Goal: Communication & Community: Answer question/provide support

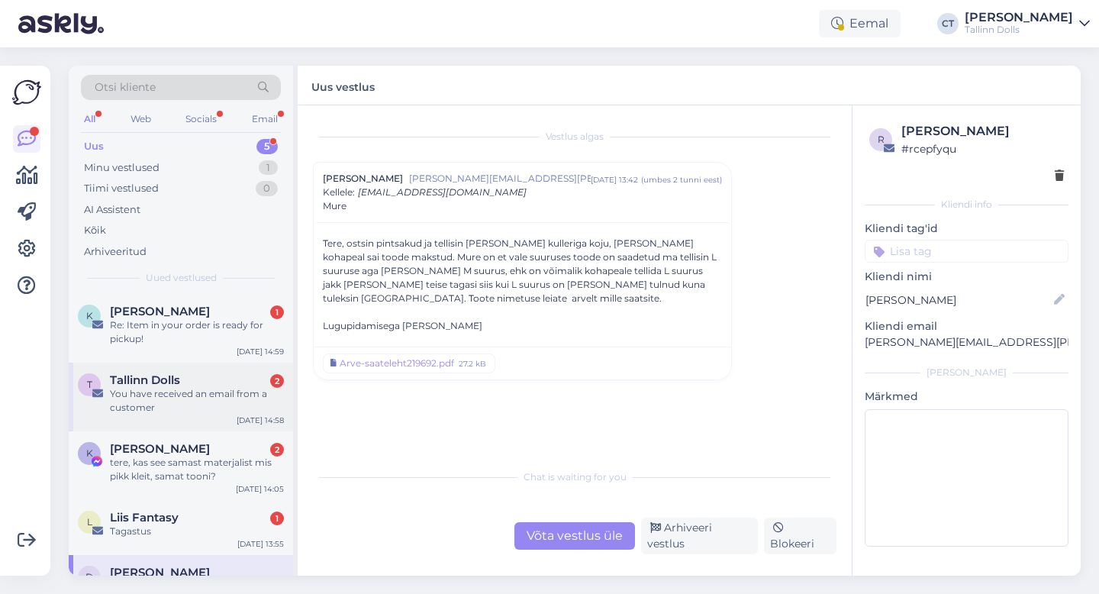
click at [221, 376] on div "Tallinn Dolls 2" at bounding box center [197, 380] width 174 height 14
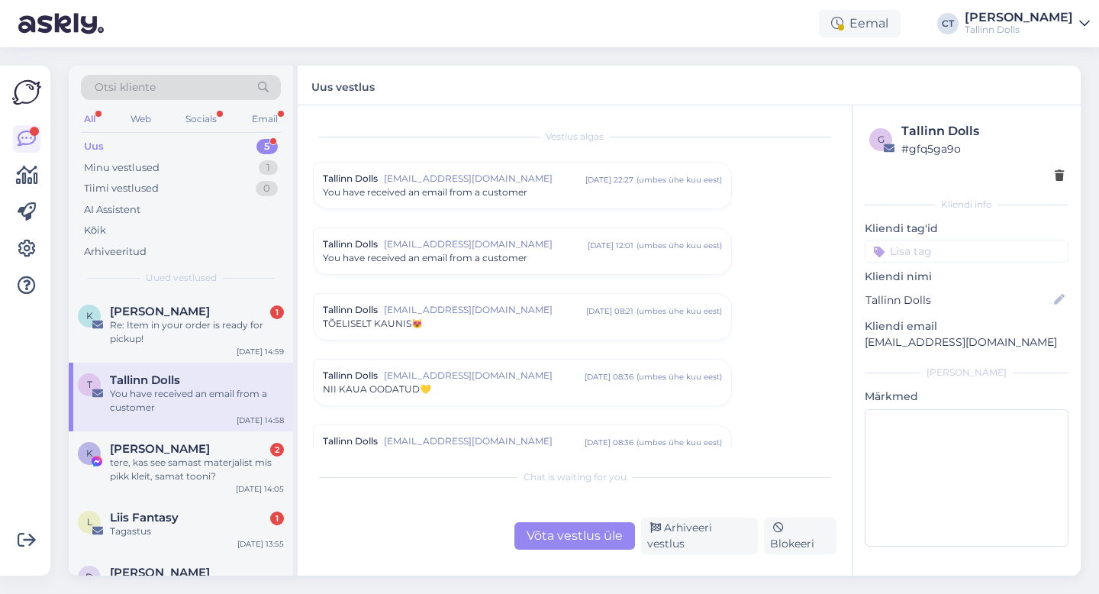
scroll to position [6413, 0]
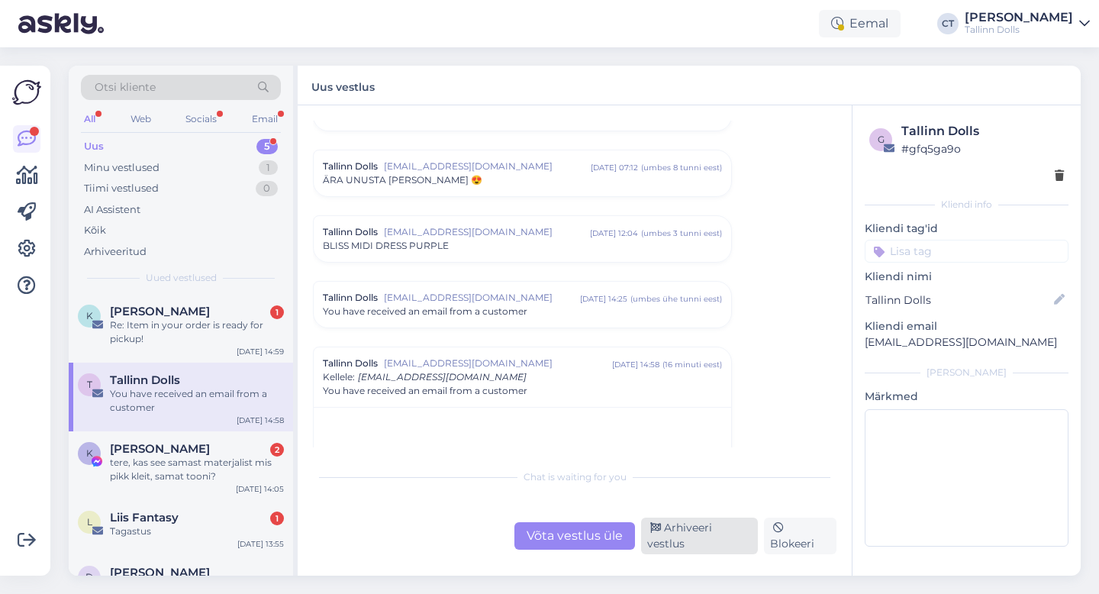
click at [734, 540] on div "Arhiveeri vestlus" at bounding box center [699, 536] width 117 height 37
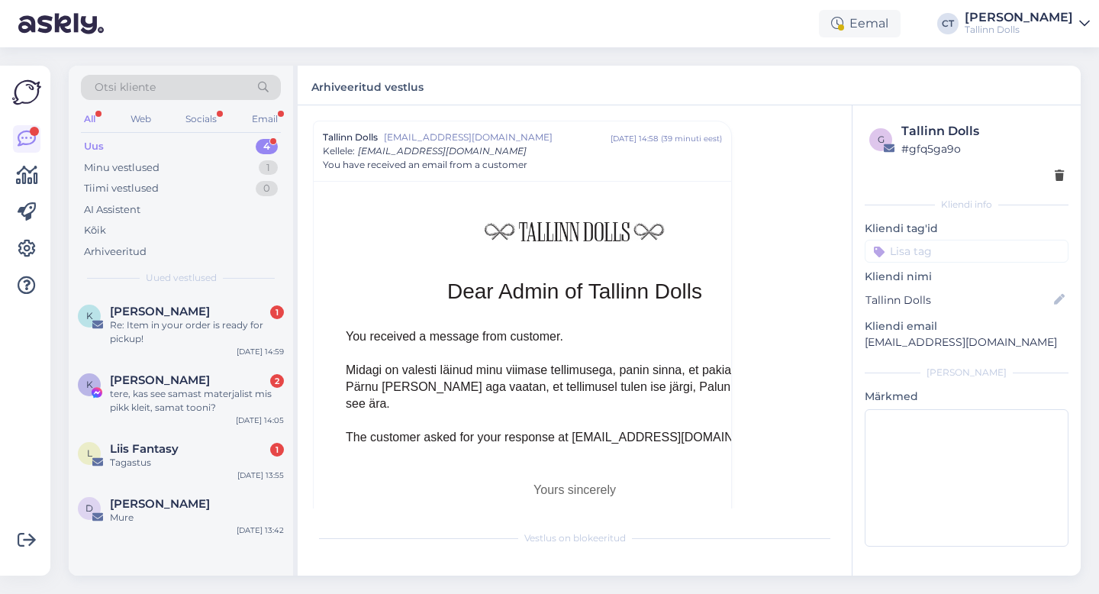
scroll to position [7037, 0]
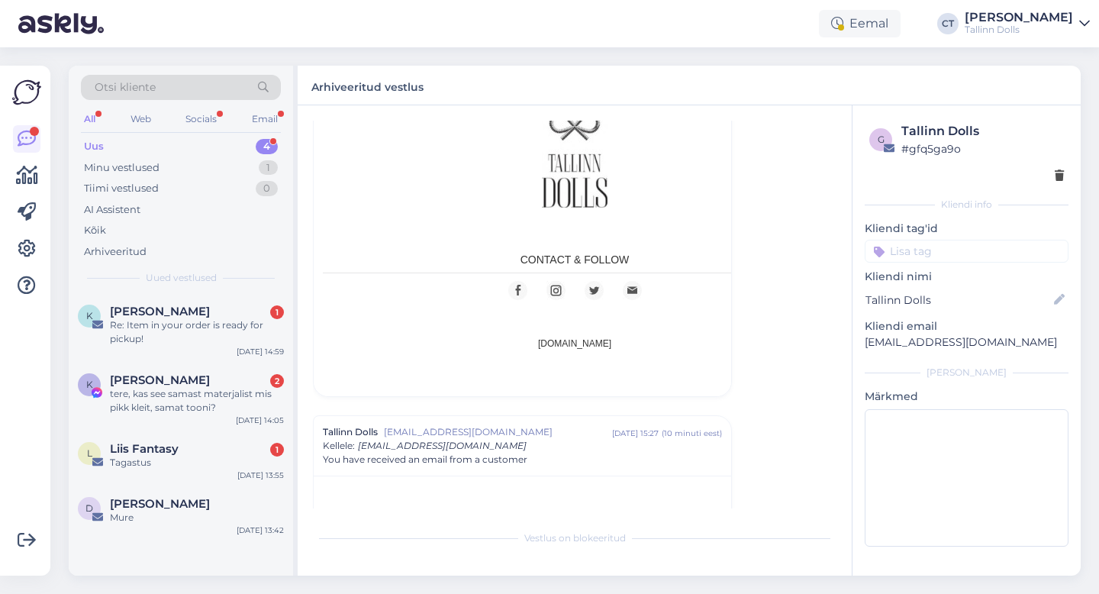
click at [132, 150] on div "Uus 4" at bounding box center [181, 146] width 200 height 21
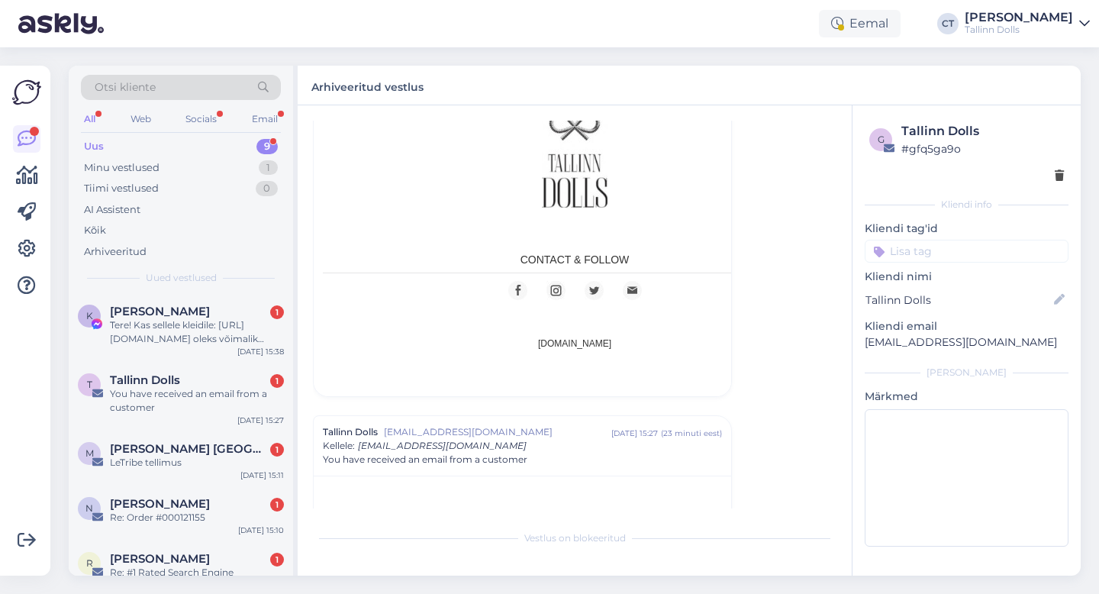
click at [110, 143] on div "Uus 9" at bounding box center [181, 146] width 200 height 21
click at [153, 332] on div "Tere! Kas sellele kleidile: [URL][DOMAIN_NAME] oleks võimalik õmmelda (lisatasu…" at bounding box center [197, 331] width 174 height 27
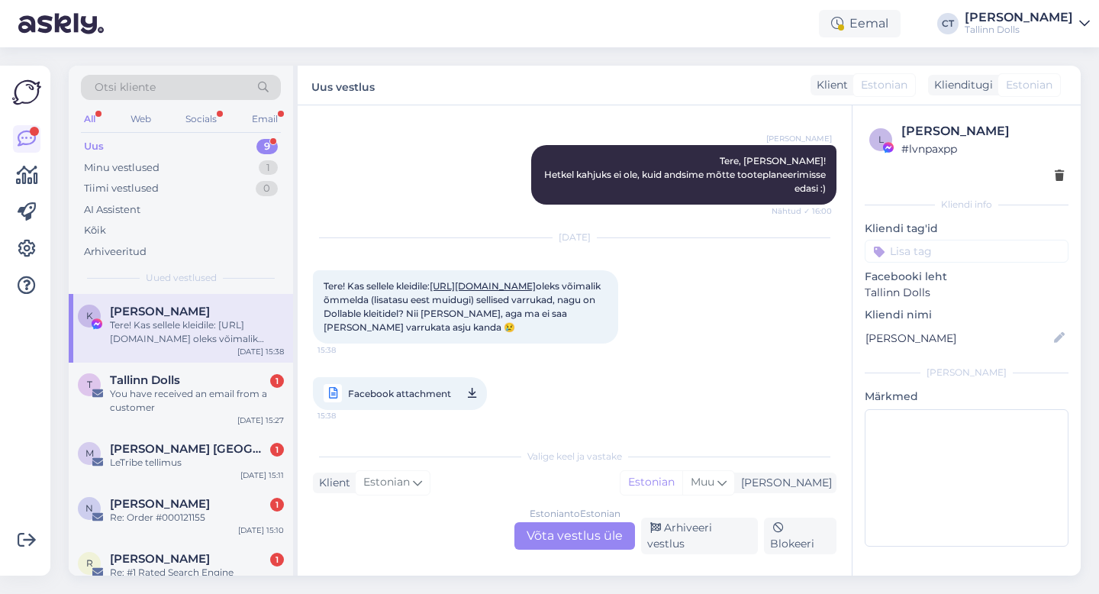
scroll to position [1966, 0]
click at [173, 402] on div "You have received an email from a customer" at bounding box center [197, 400] width 174 height 27
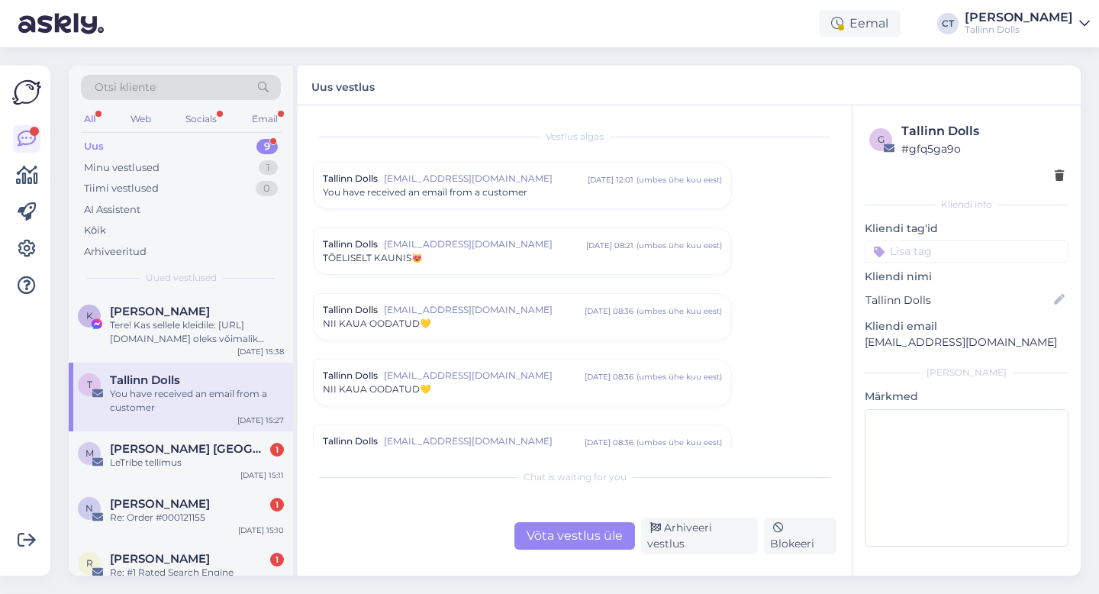
scroll to position [6639, 0]
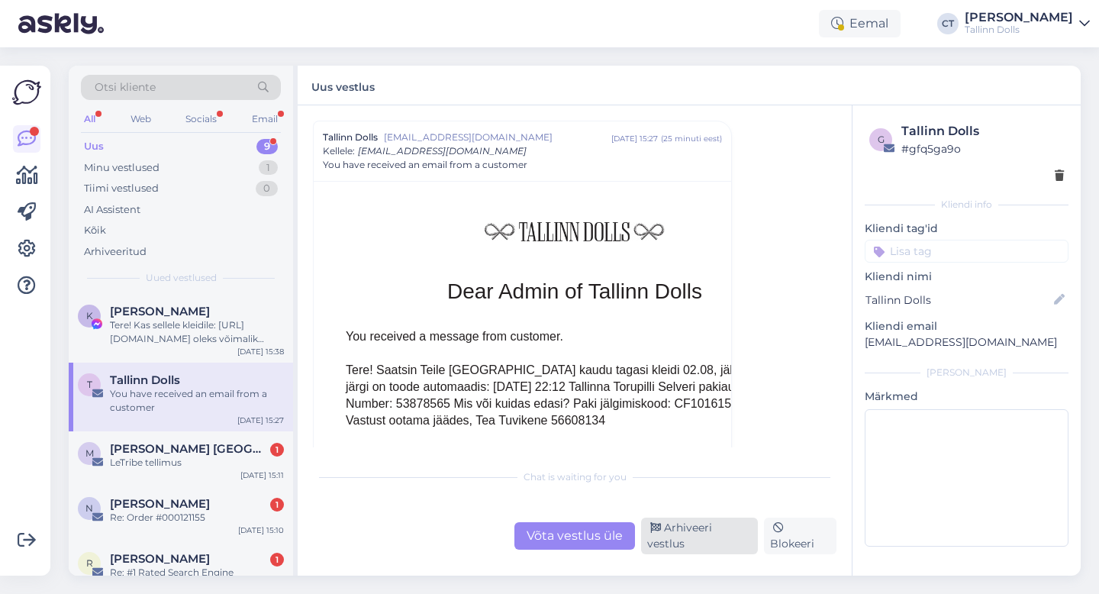
click at [725, 544] on div "Arhiveeri vestlus" at bounding box center [699, 536] width 117 height 37
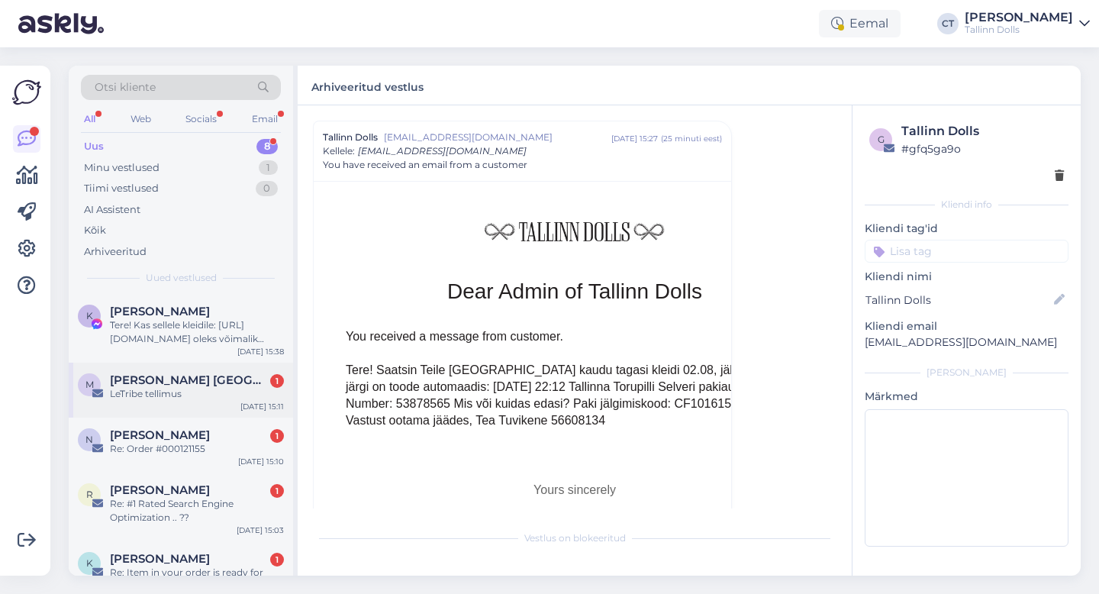
click at [189, 394] on div "LeTribe tellimus" at bounding box center [197, 394] width 174 height 14
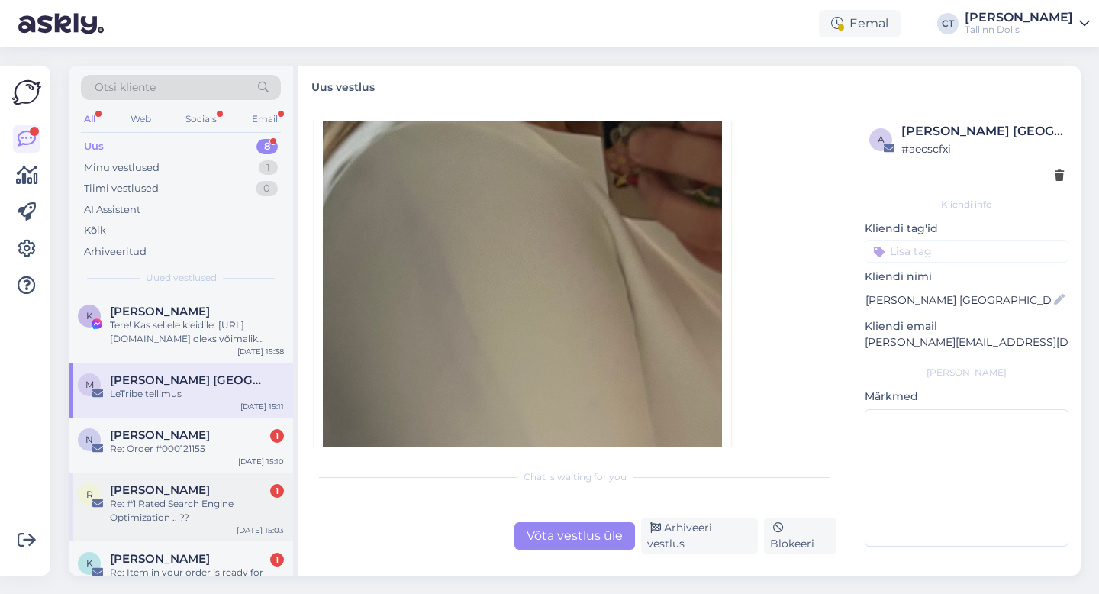
scroll to position [40, 0]
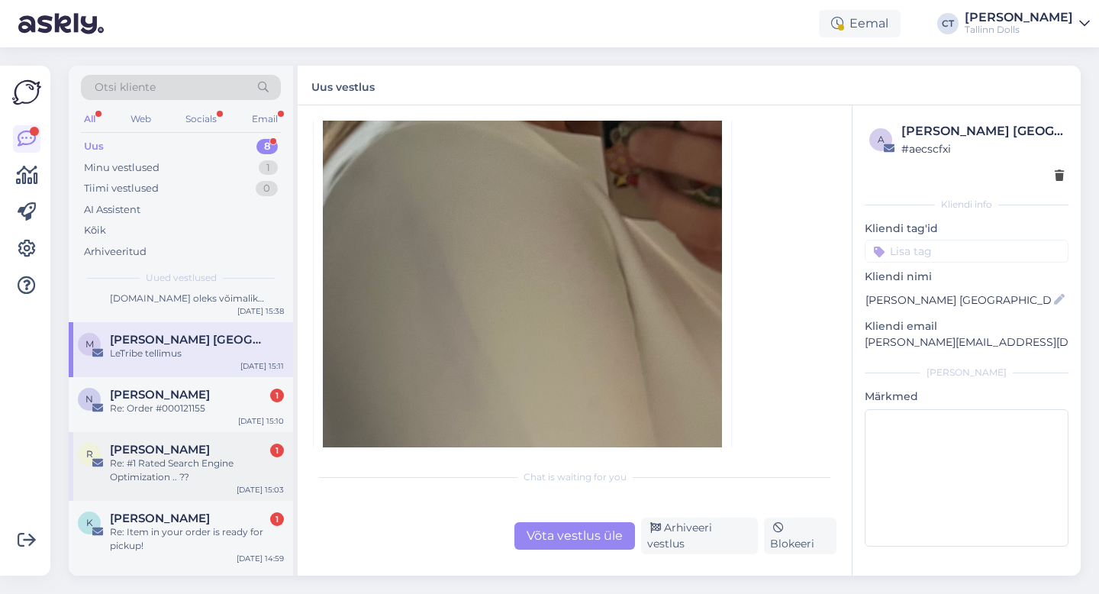
click at [178, 475] on div "Re: #1 Rated Search Engine Optimization .. ??" at bounding box center [197, 469] width 174 height 27
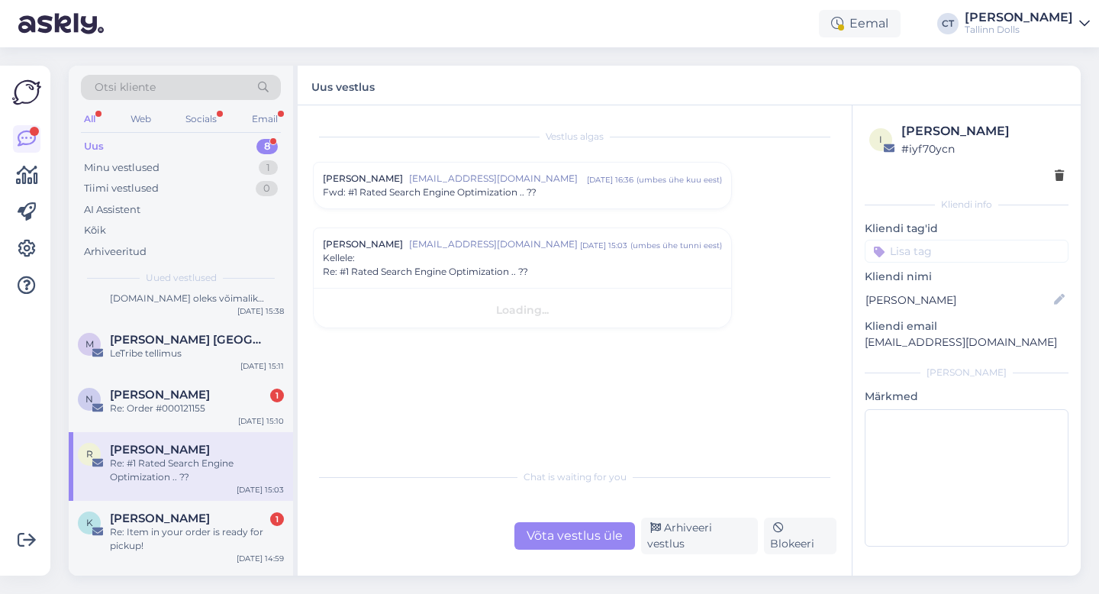
scroll to position [0, 0]
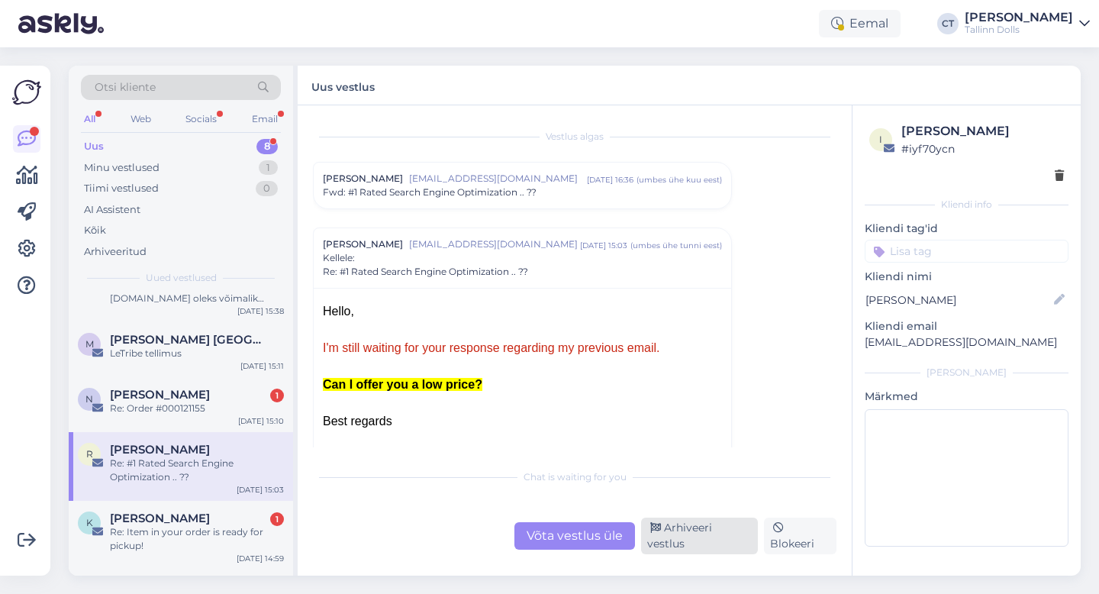
click at [723, 536] on div "Arhiveeri vestlus" at bounding box center [699, 536] width 117 height 37
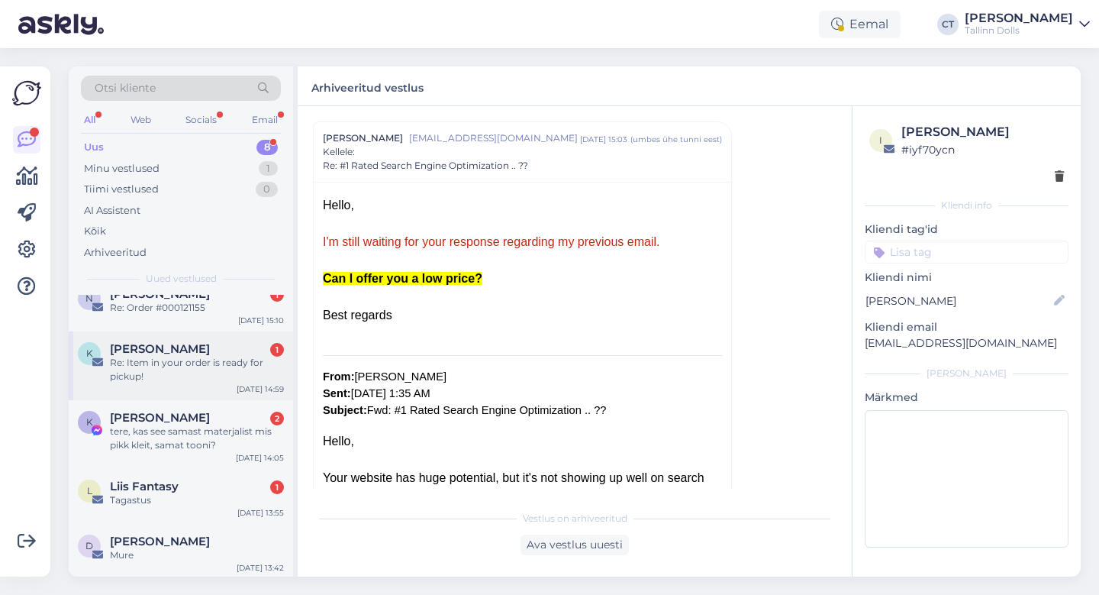
scroll to position [199, 0]
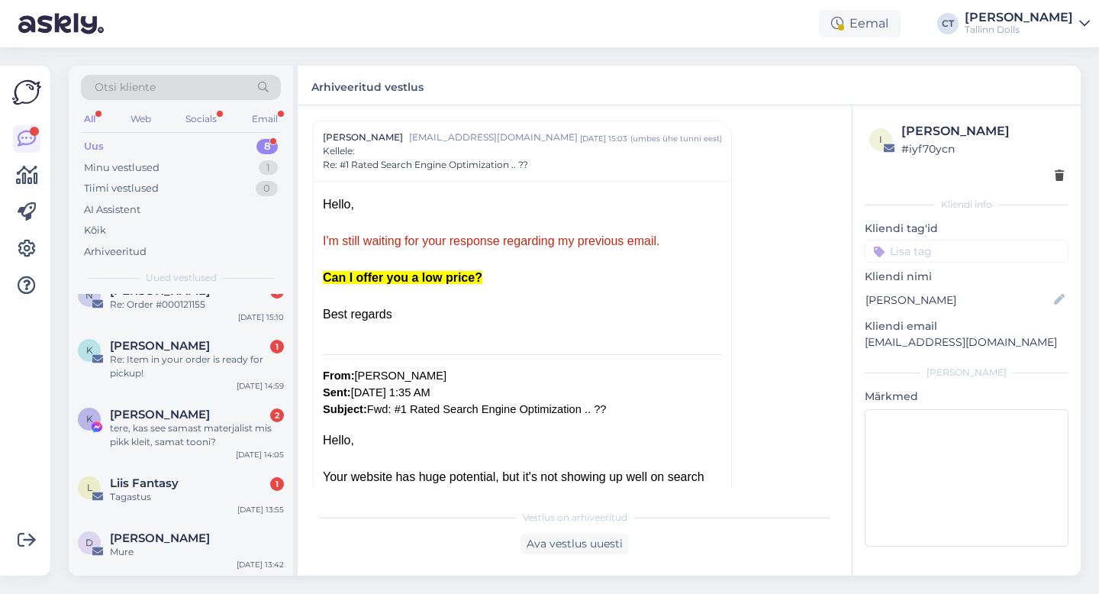
click at [781, 368] on div "Vestlus algas [PERSON_NAME] [PERSON_NAME][EMAIL_ADDRESS][DOMAIN_NAME] [DATE] 16…" at bounding box center [581, 304] width 537 height 367
click at [165, 493] on div "Tagastus" at bounding box center [197, 497] width 174 height 14
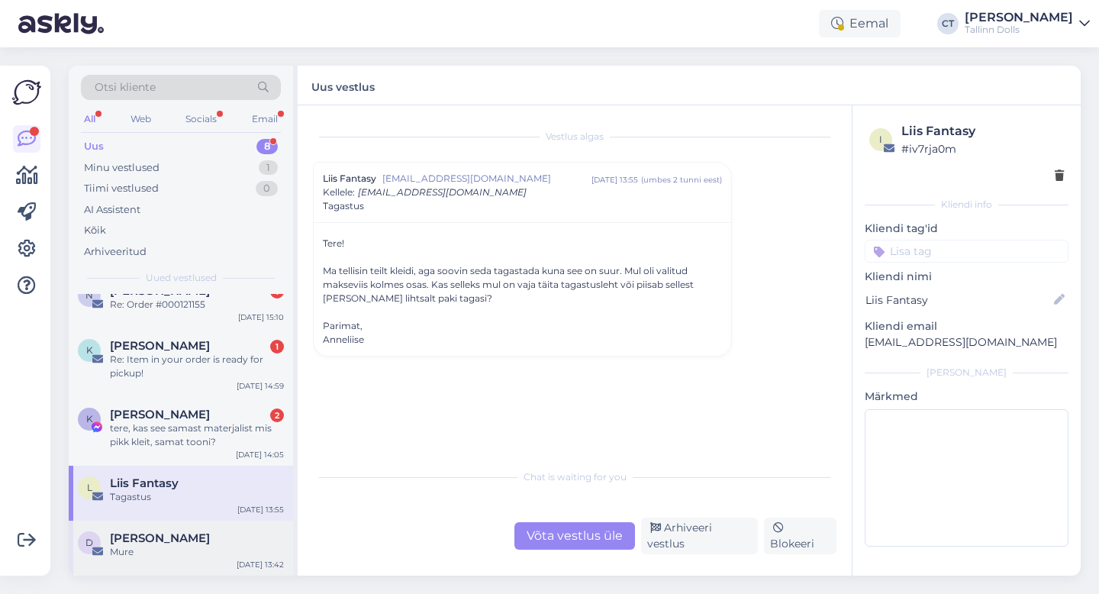
click at [170, 547] on div "Mure" at bounding box center [197, 552] width 174 height 14
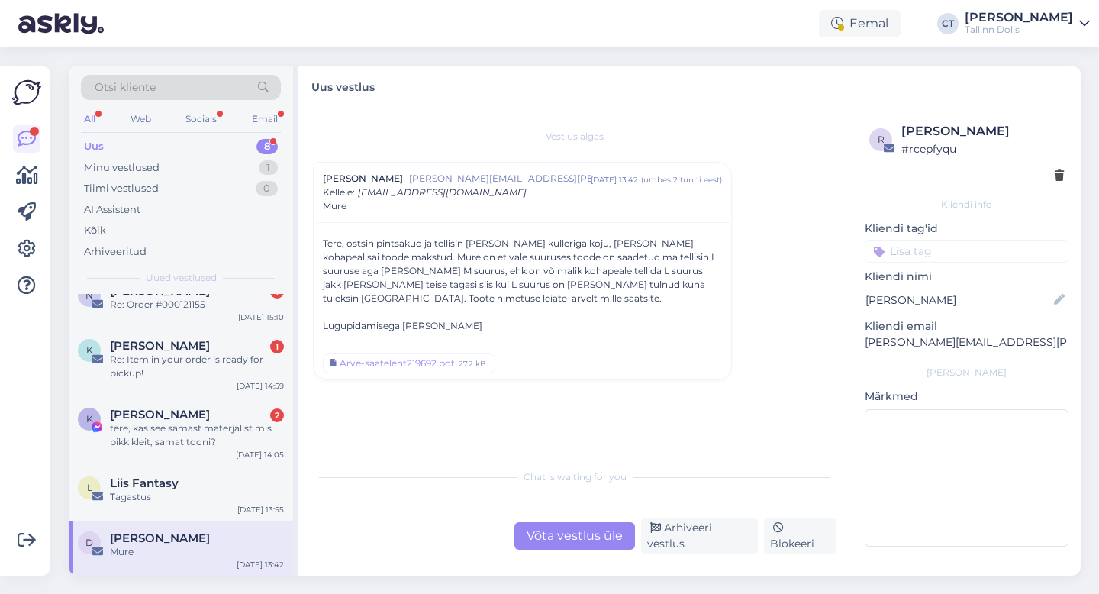
click at [553, 538] on div "Võta vestlus üle" at bounding box center [575, 535] width 121 height 27
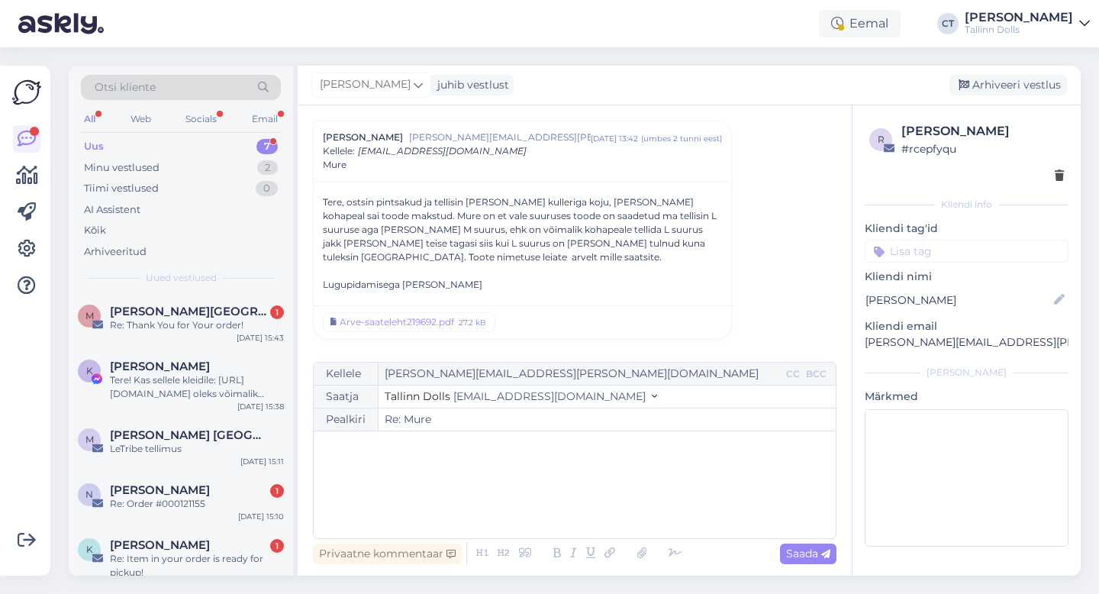
click at [571, 484] on div "﻿" at bounding box center [574, 485] width 507 height 92
click at [1014, 85] on div "Arhiveeri vestlus" at bounding box center [1009, 85] width 118 height 21
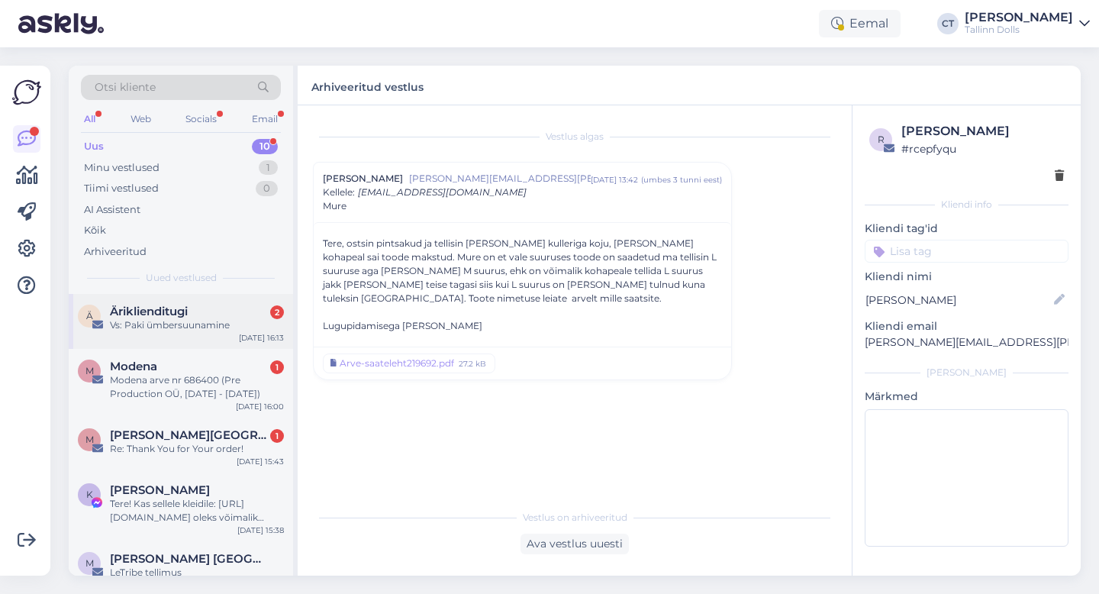
click at [182, 318] on div "Vs: Paki ümbersuunamine" at bounding box center [197, 325] width 174 height 14
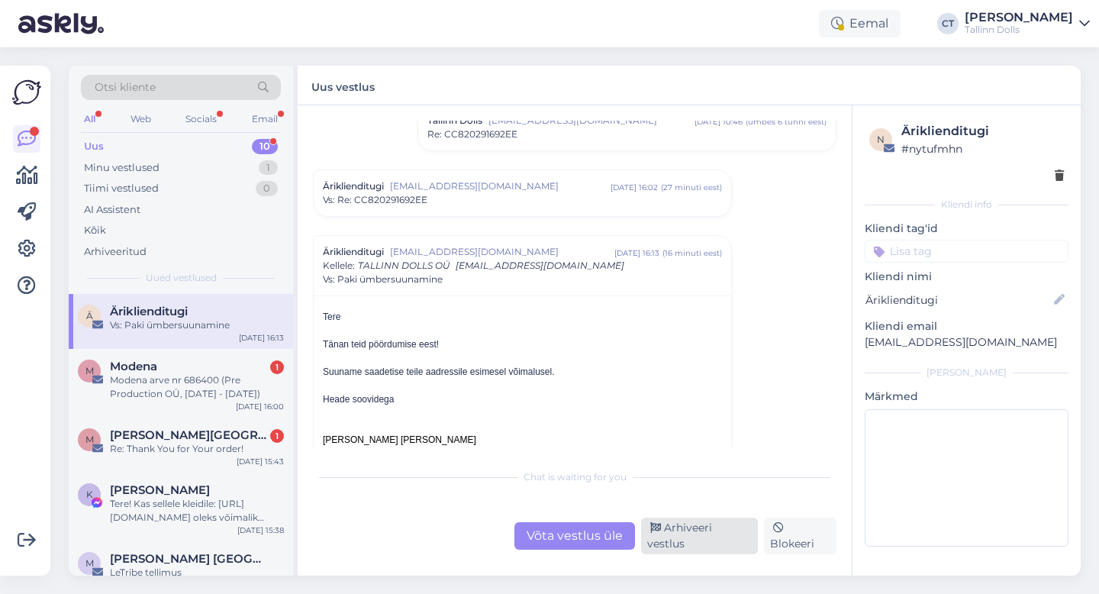
click at [702, 542] on div "Arhiveeri vestlus" at bounding box center [699, 536] width 117 height 37
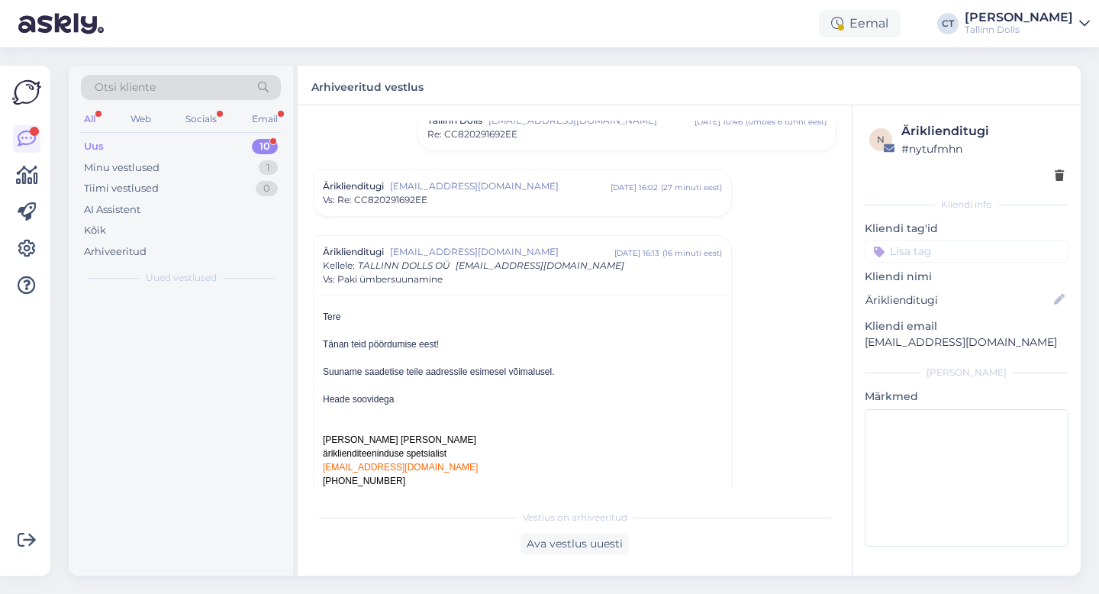
scroll to position [4801, 0]
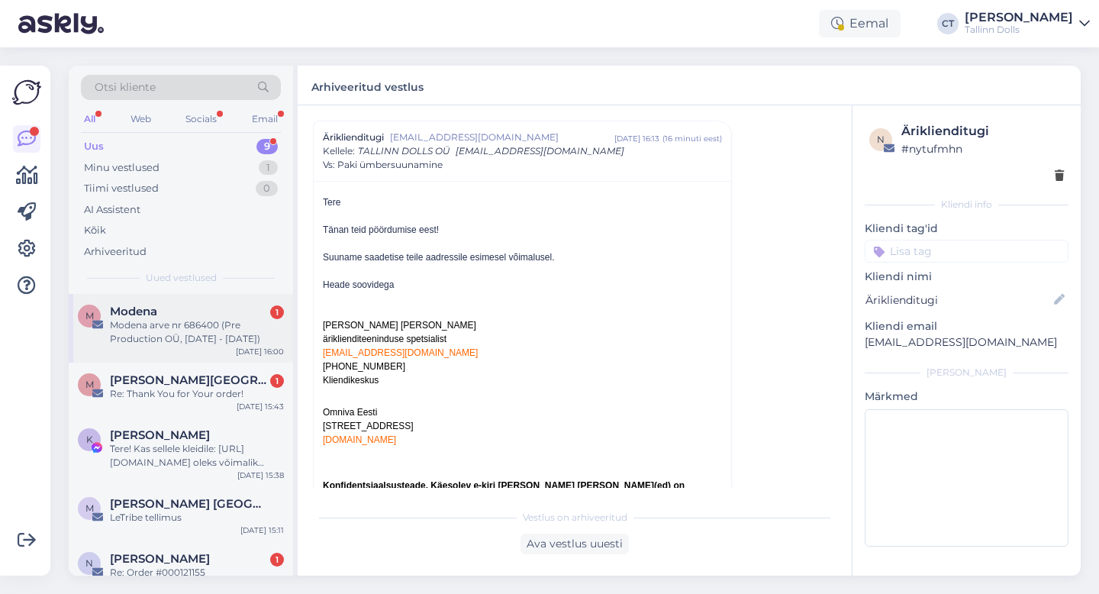
click at [230, 334] on div "Modena arve nr 686400 (Pre Production OÜ, [DATE] - [DATE])" at bounding box center [197, 331] width 174 height 27
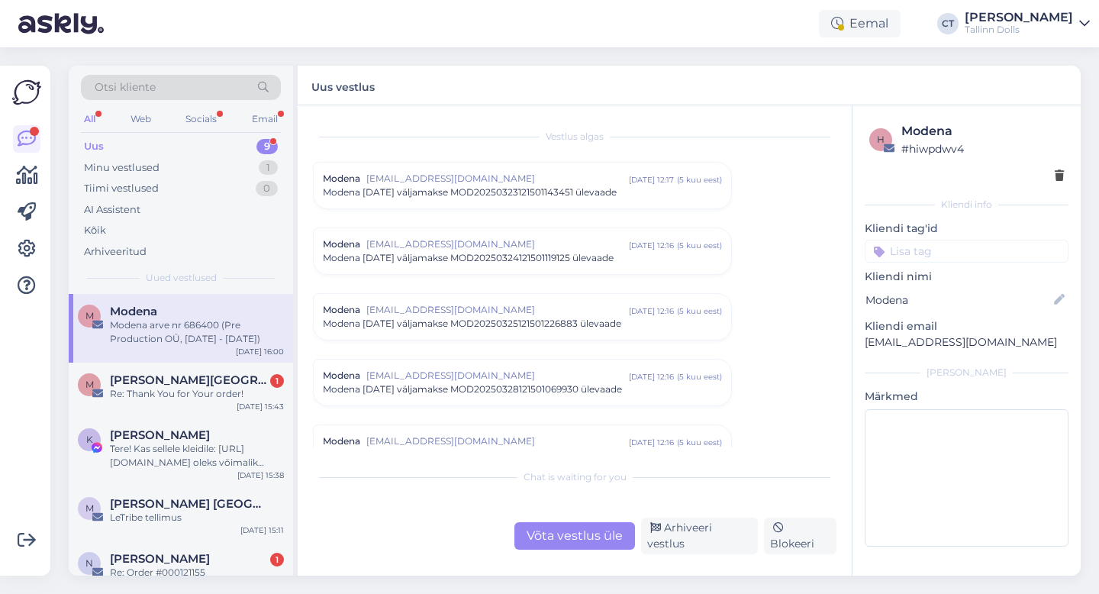
scroll to position [6483, 0]
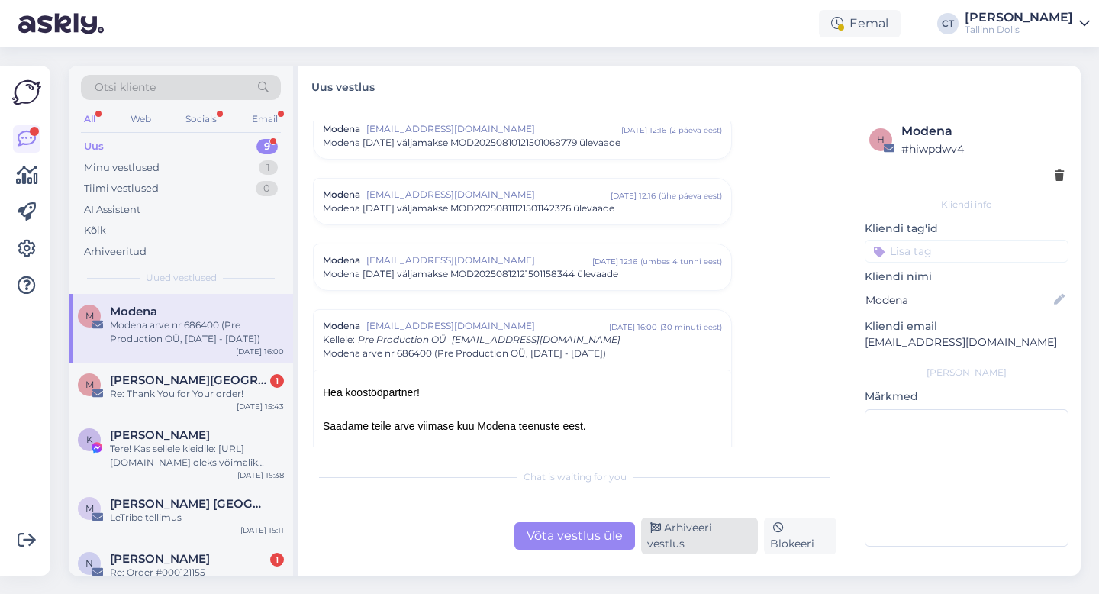
click at [689, 539] on div "Arhiveeri vestlus" at bounding box center [699, 536] width 117 height 37
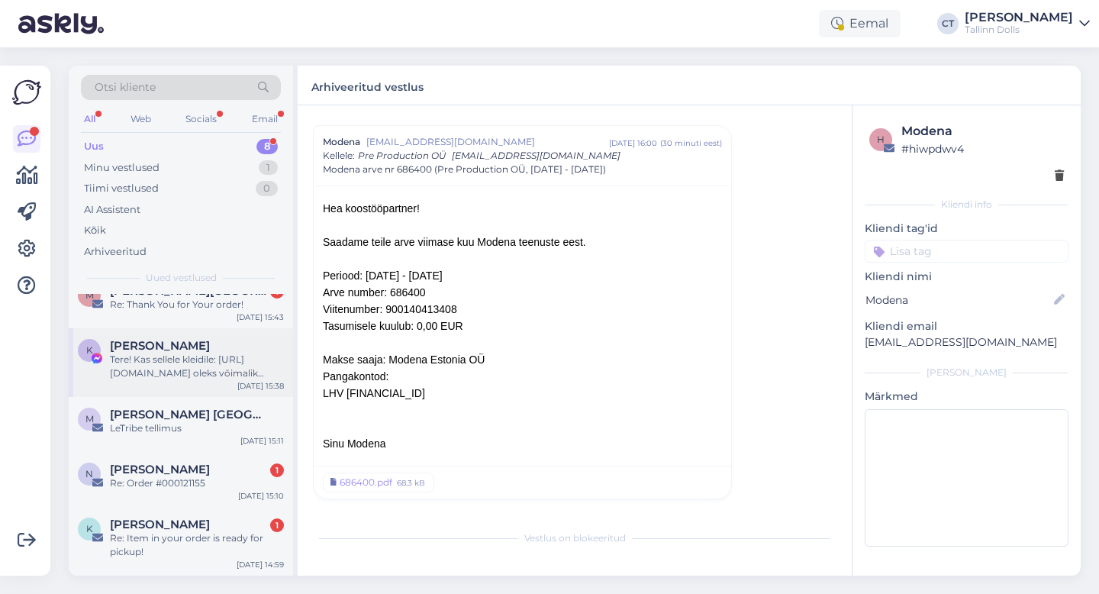
scroll to position [13, 0]
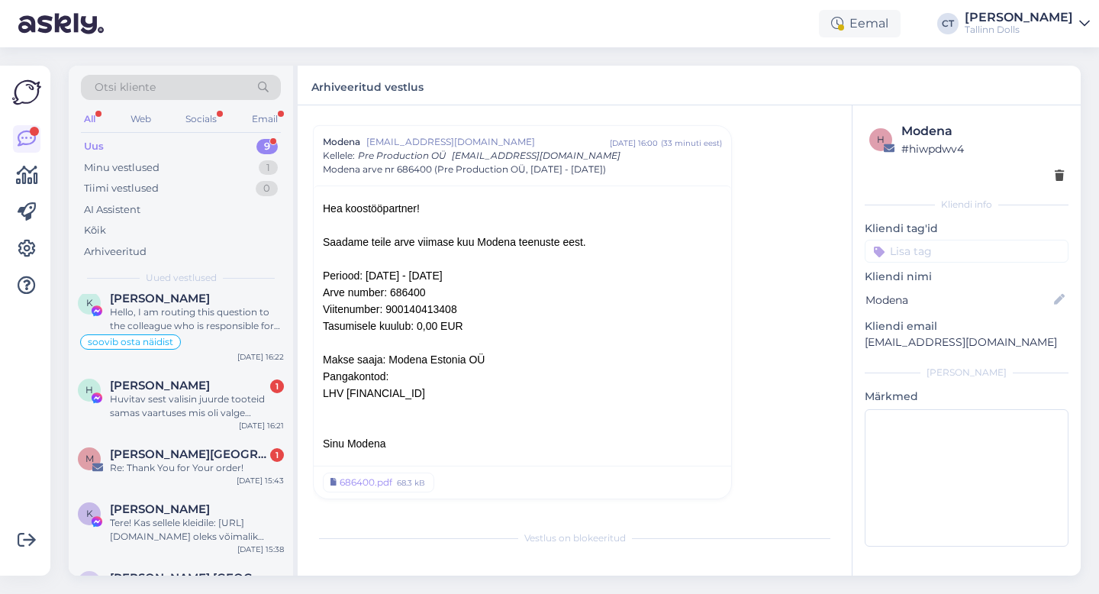
click at [183, 140] on div "Uus 9" at bounding box center [181, 146] width 200 height 21
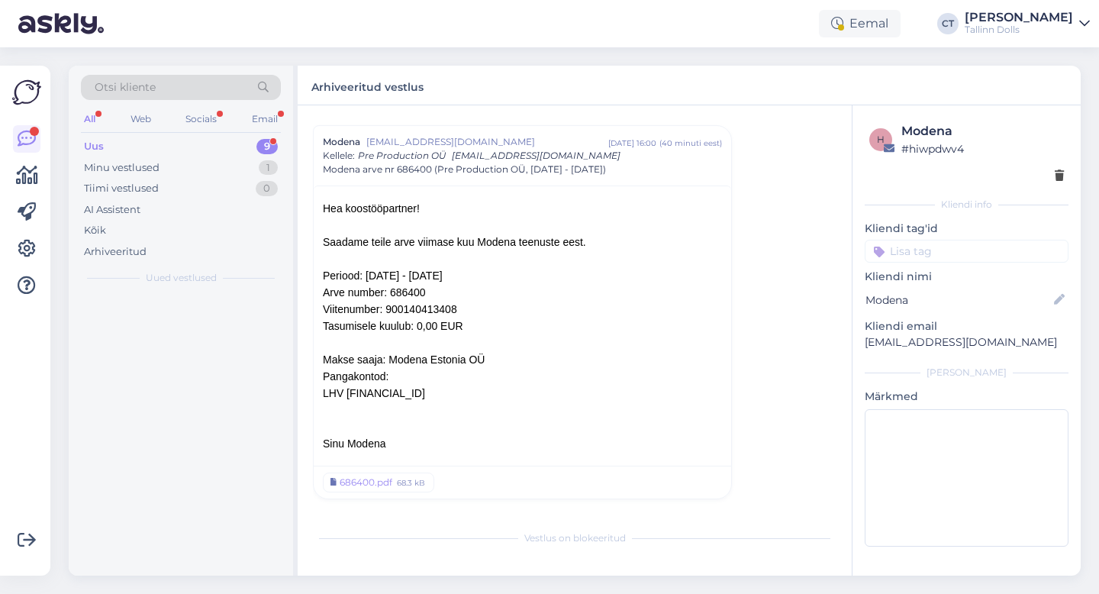
scroll to position [0, 0]
